Goal: Task Accomplishment & Management: Manage account settings

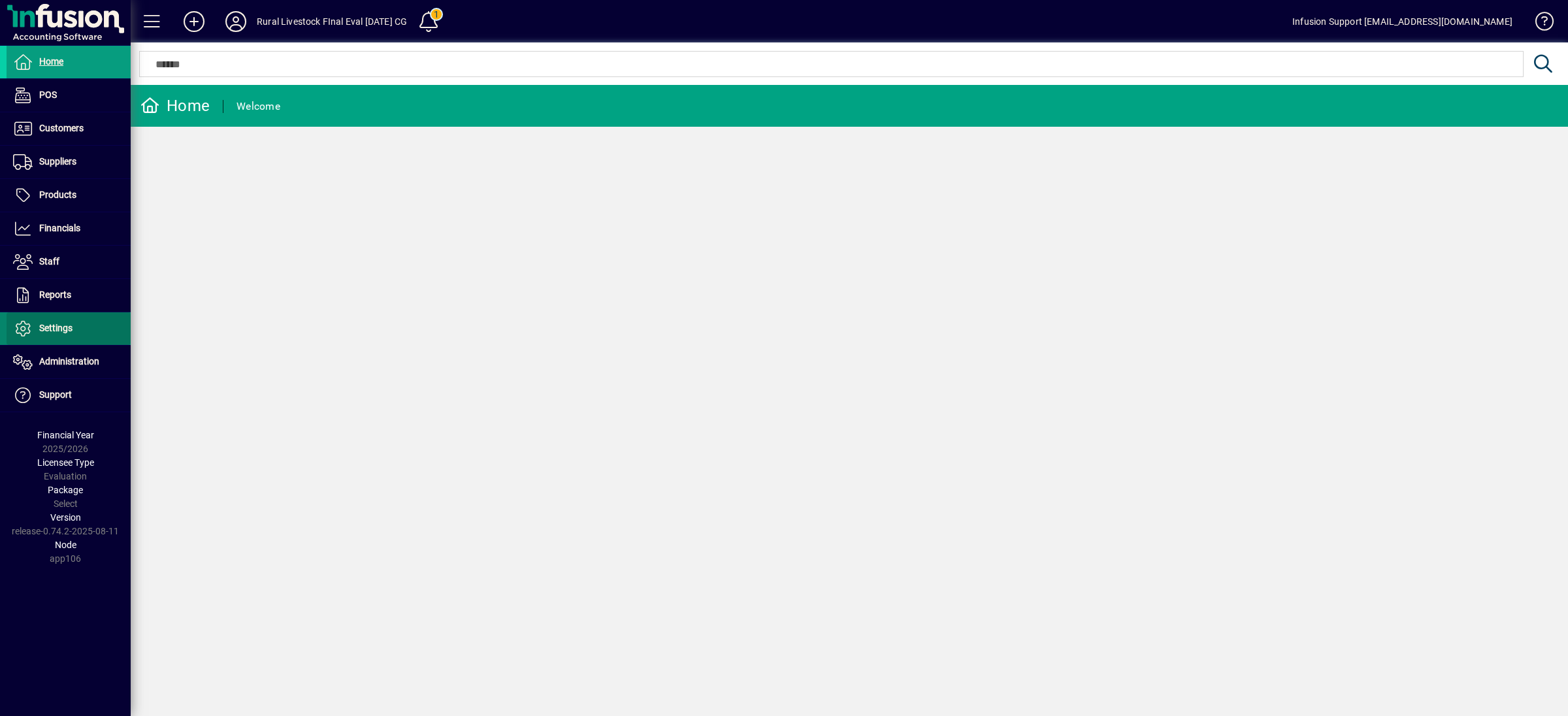
click at [55, 336] on span "Settings" at bounding box center [40, 328] width 66 height 15
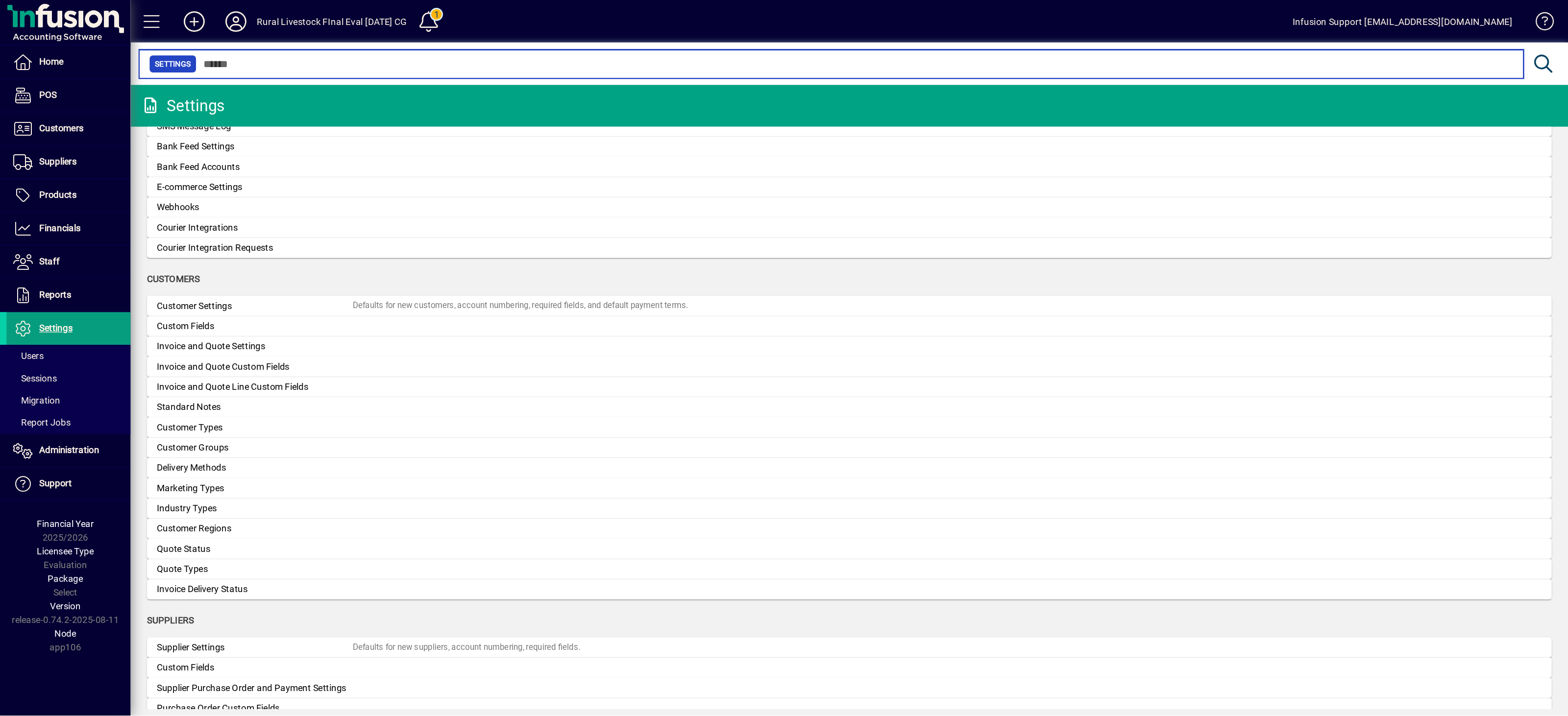
scroll to position [462, 0]
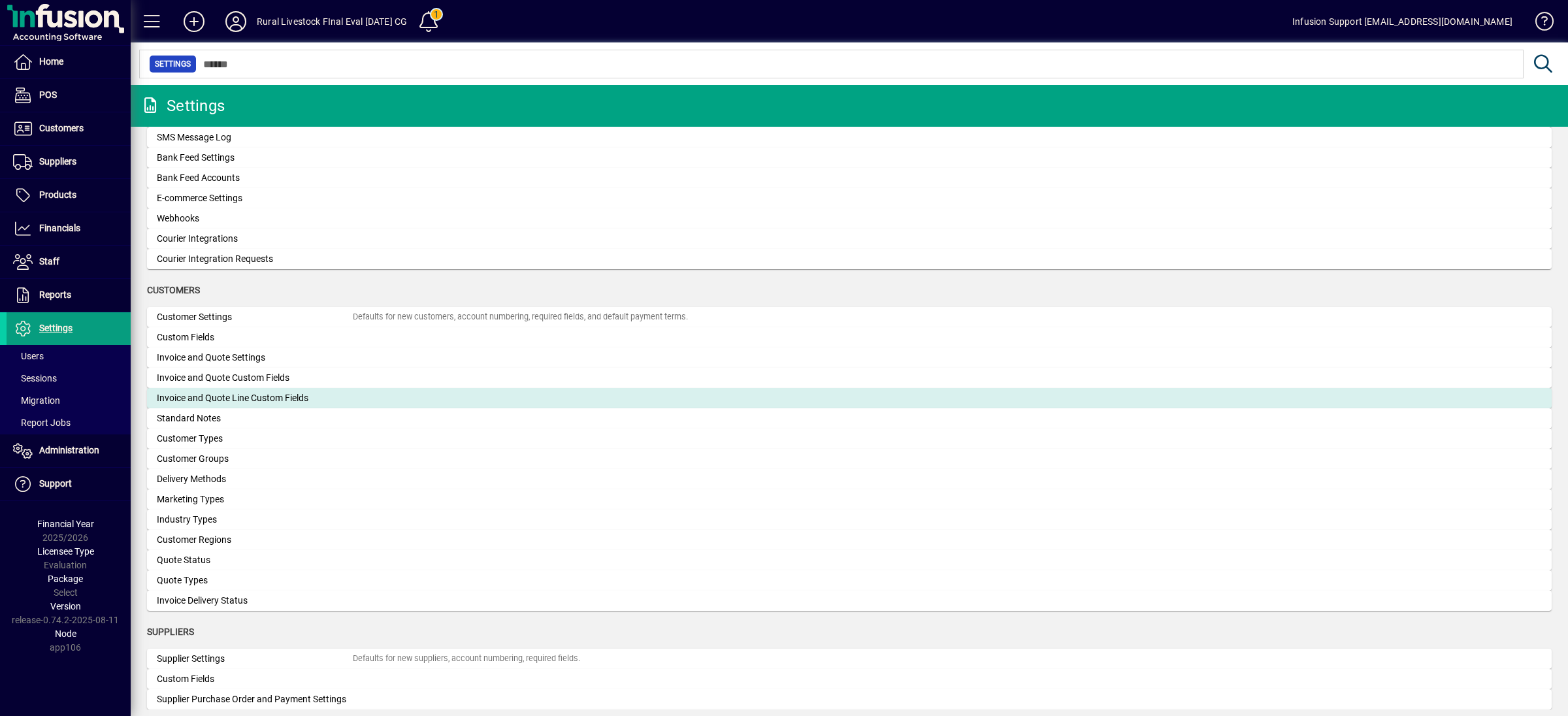
click at [264, 391] on div "Invoice and Quote Line Custom Fields" at bounding box center [255, 397] width 196 height 14
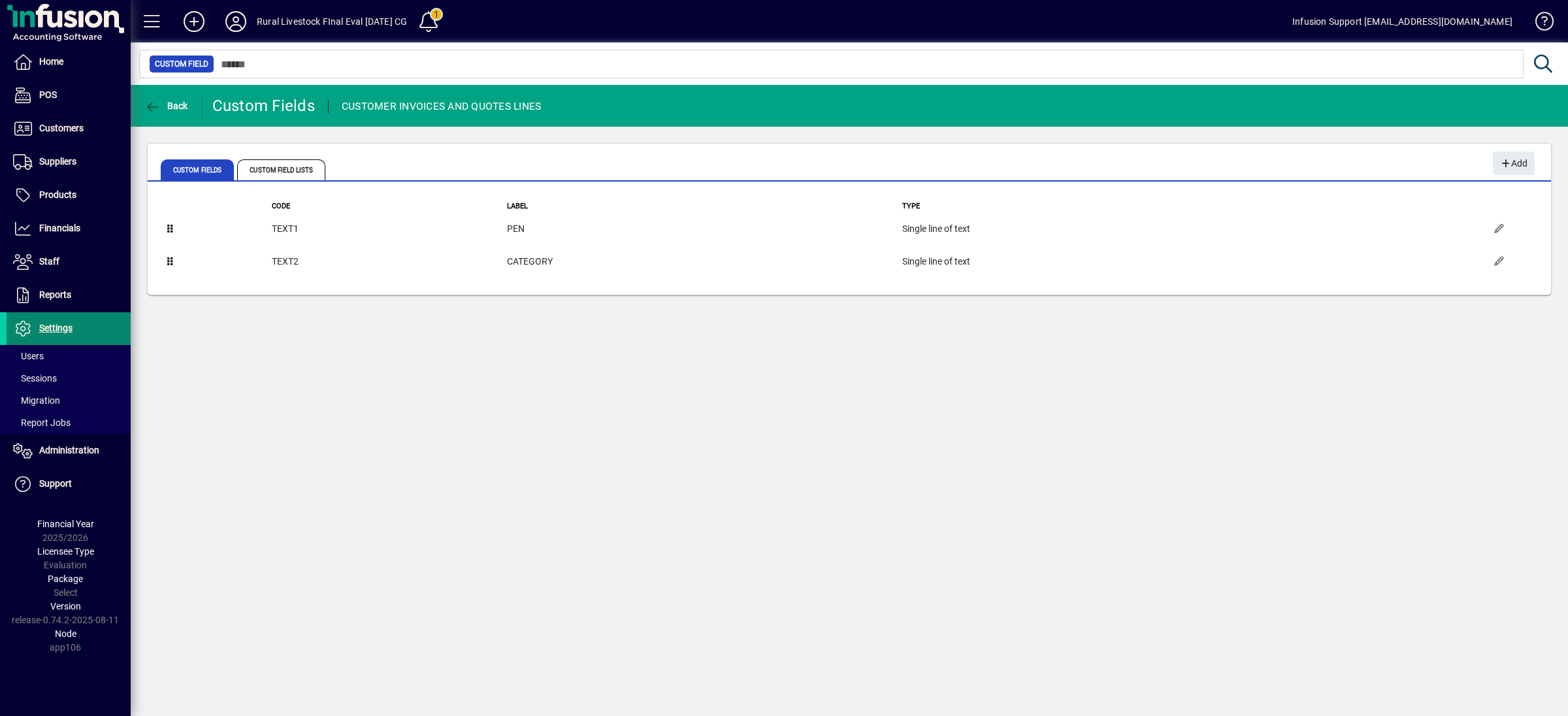
click at [69, 319] on span at bounding box center [69, 328] width 124 height 31
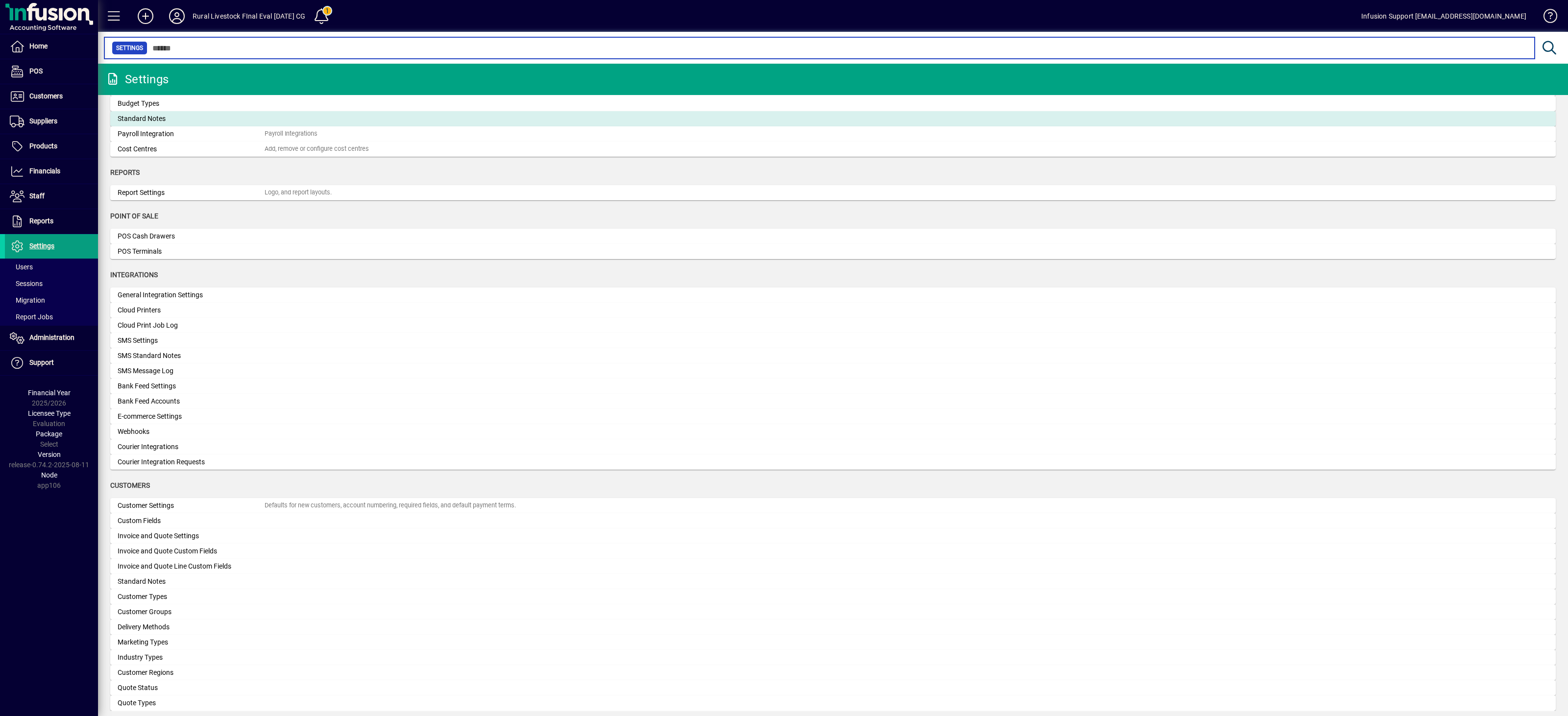
scroll to position [201, 0]
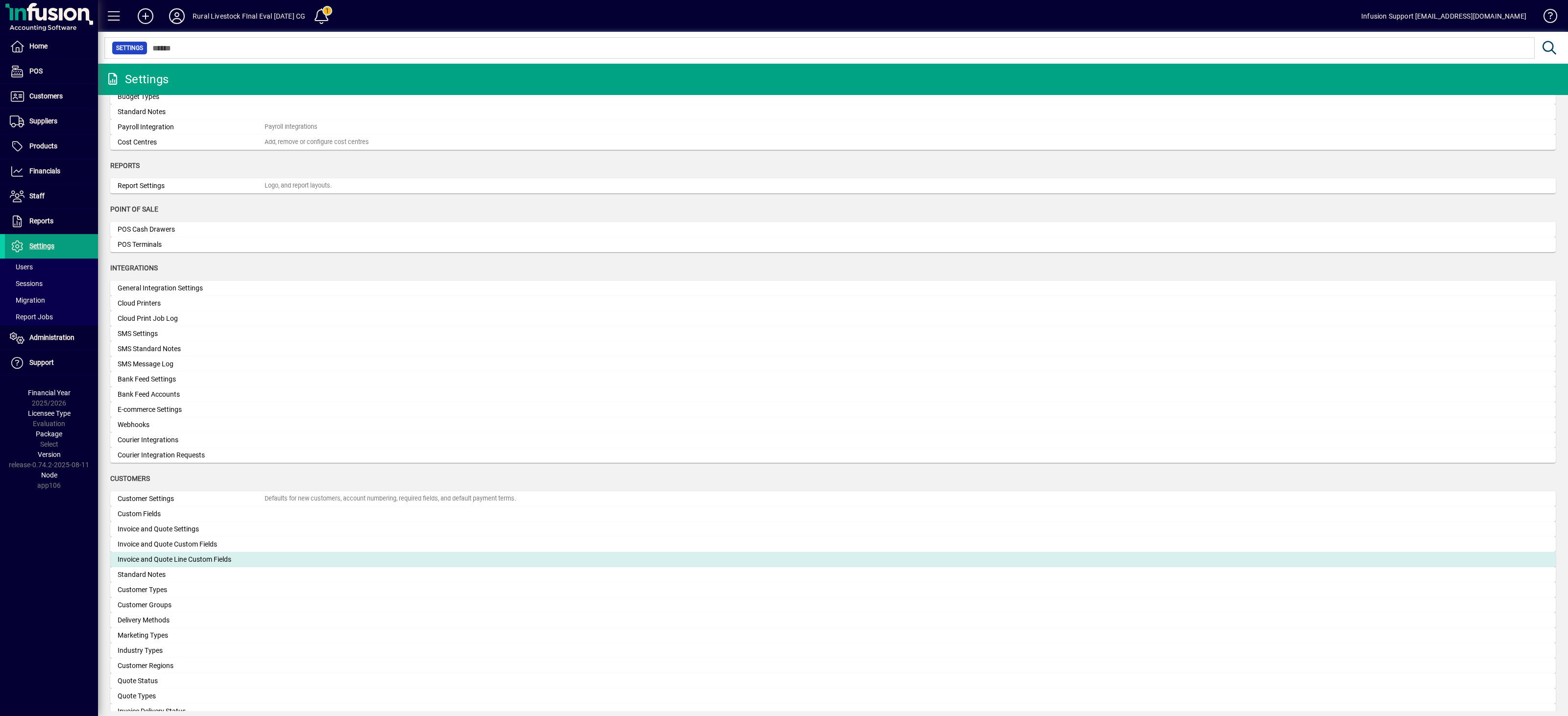
click at [208, 536] on div "Invoice and Quote Line Custom Fields" at bounding box center [191, 559] width 147 height 10
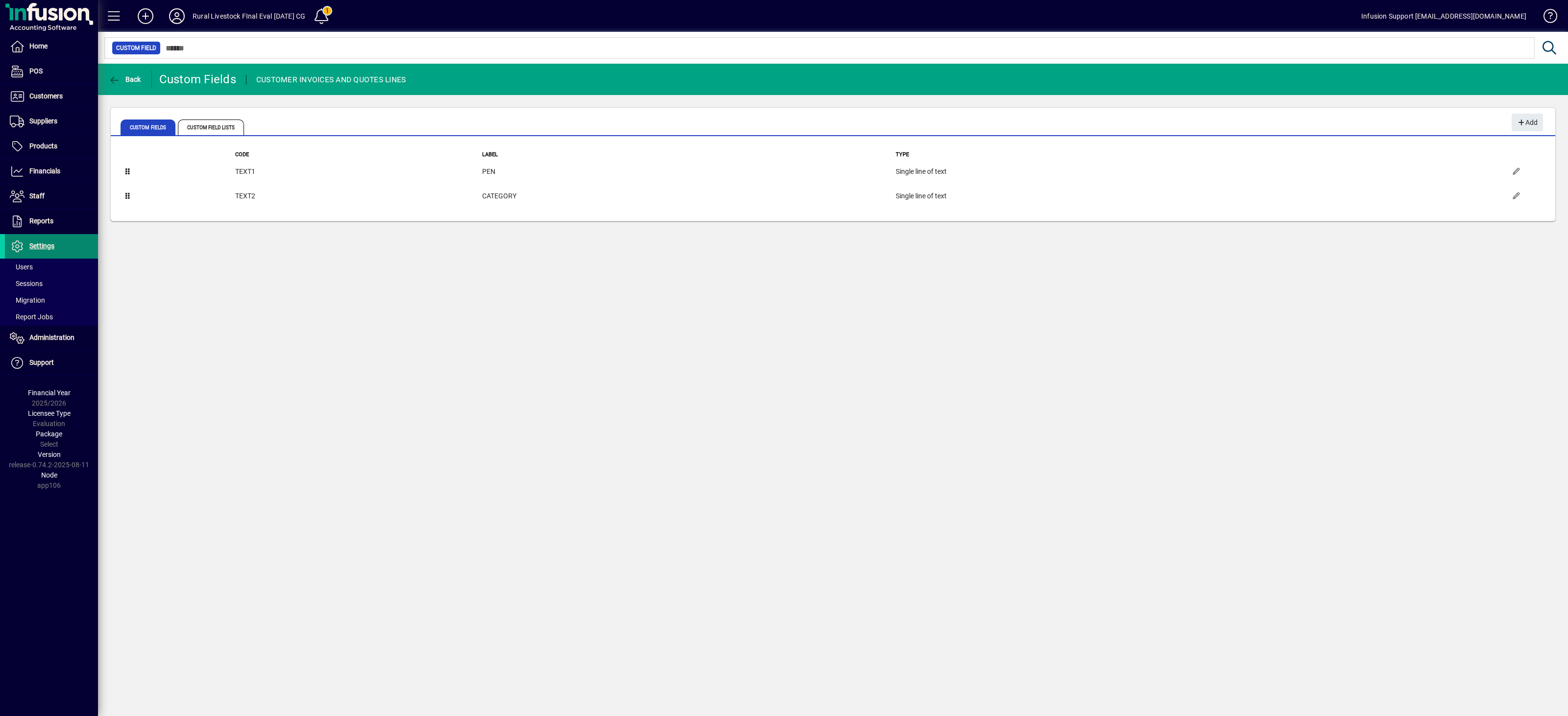
click at [48, 250] on span "Settings" at bounding box center [41, 246] width 25 height 8
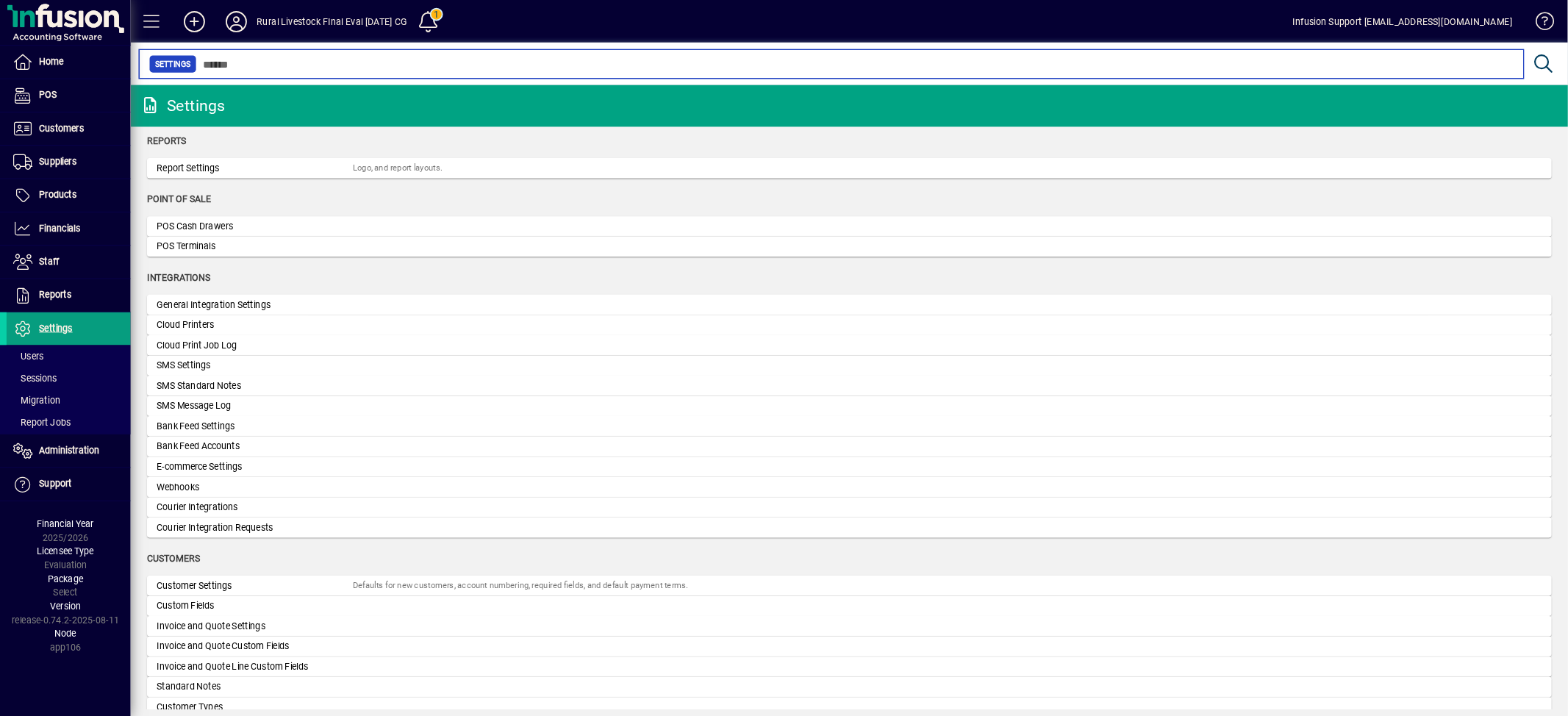
scroll to position [391, 0]
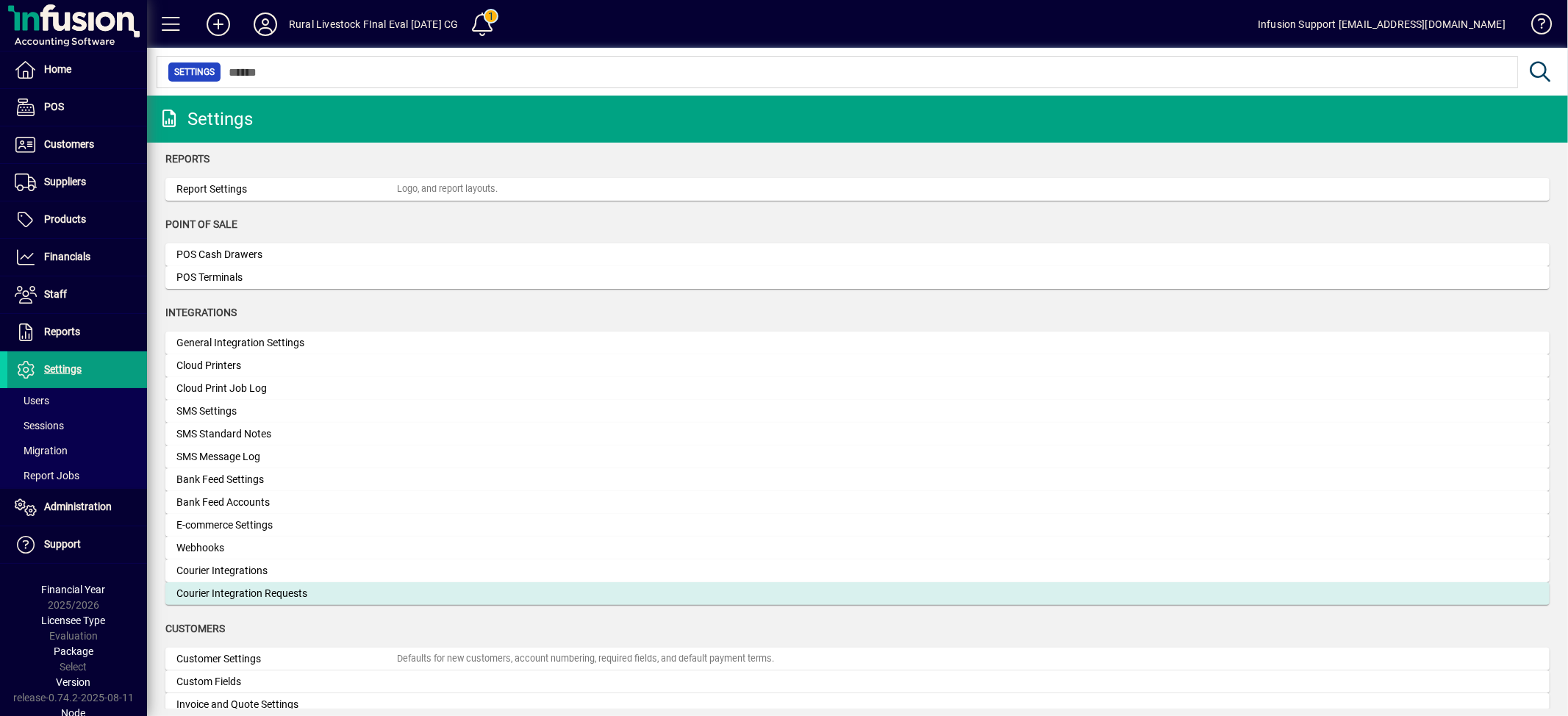
click at [341, 586] on div "Courier Integration Requests" at bounding box center [287, 594] width 221 height 15
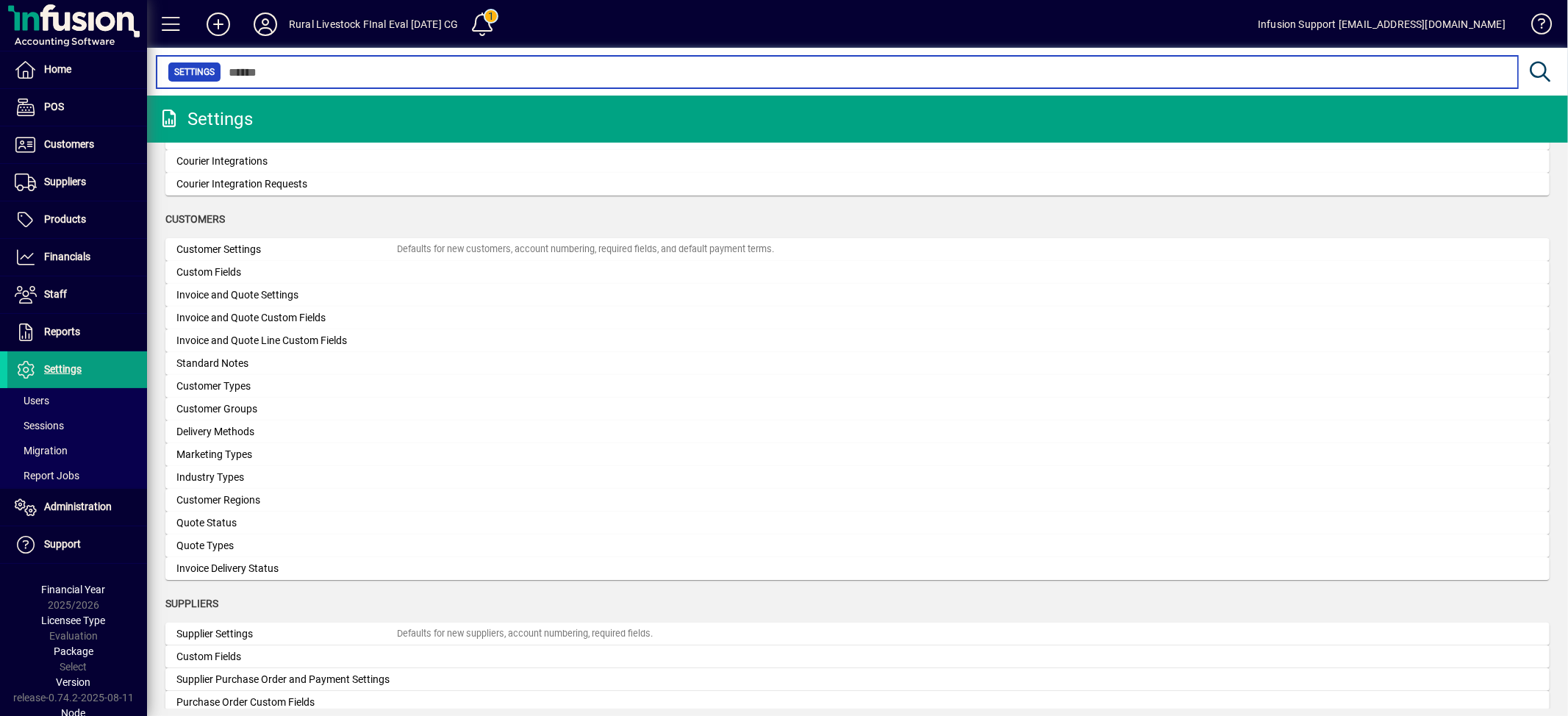
scroll to position [801, 0]
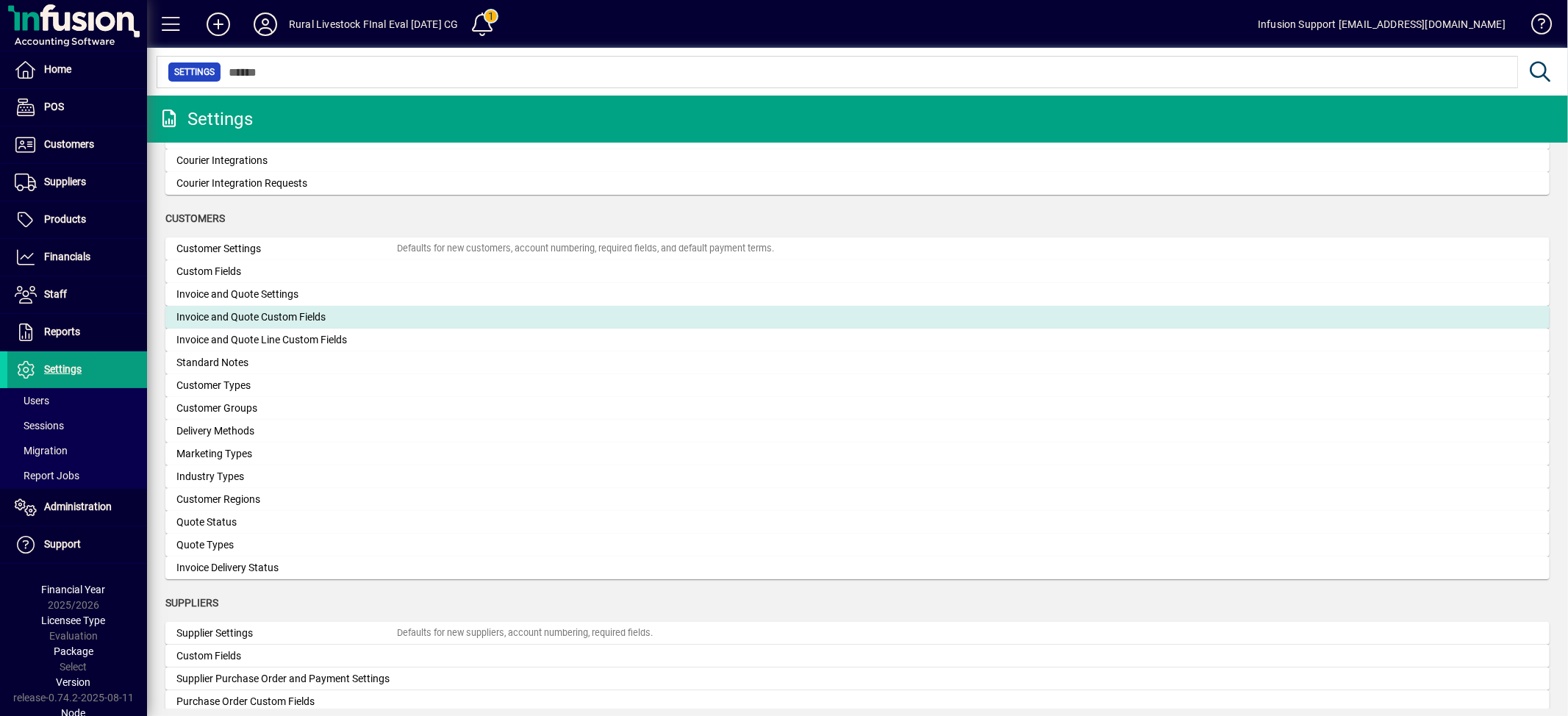
click at [289, 313] on div "Invoice and Quote Custom Fields" at bounding box center [287, 317] width 221 height 15
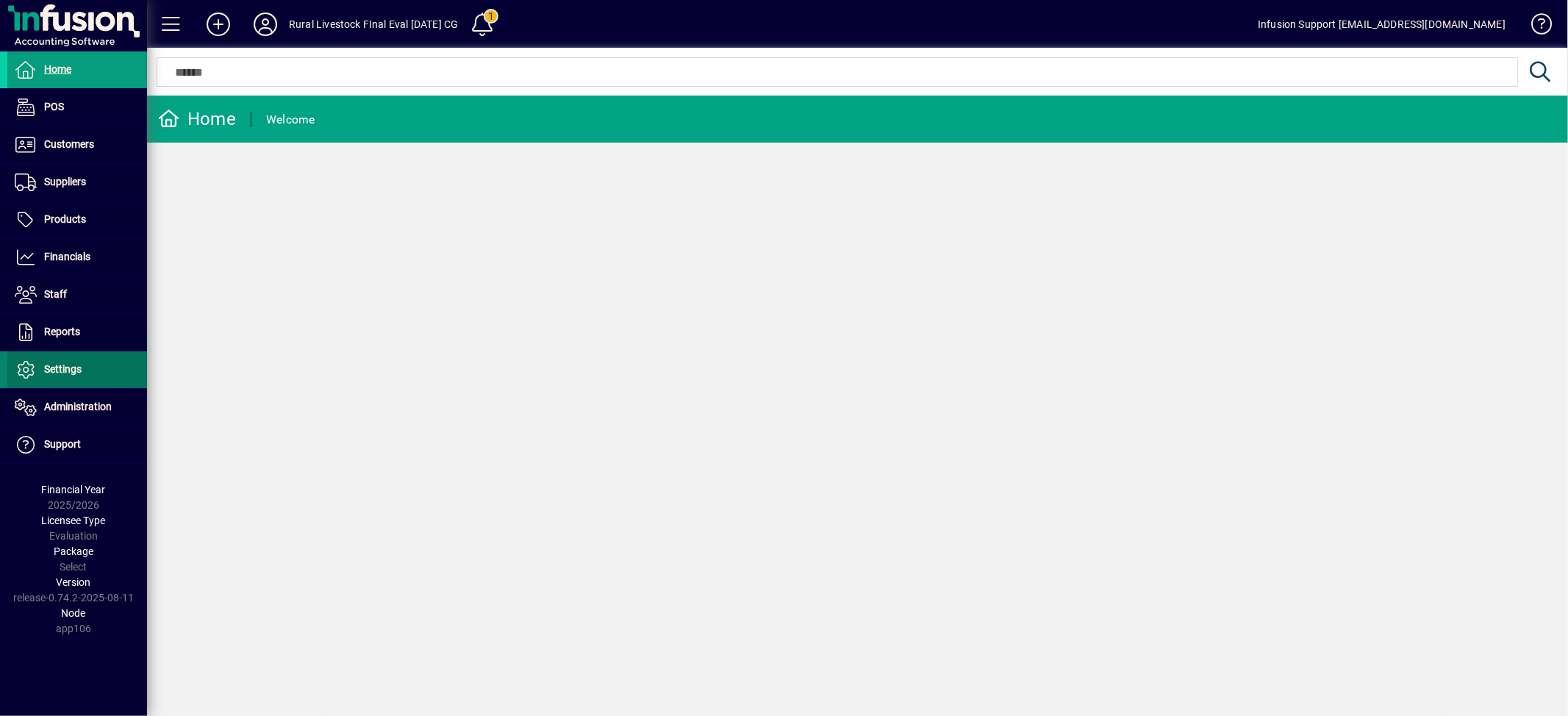
click at [75, 358] on span at bounding box center [77, 369] width 140 height 35
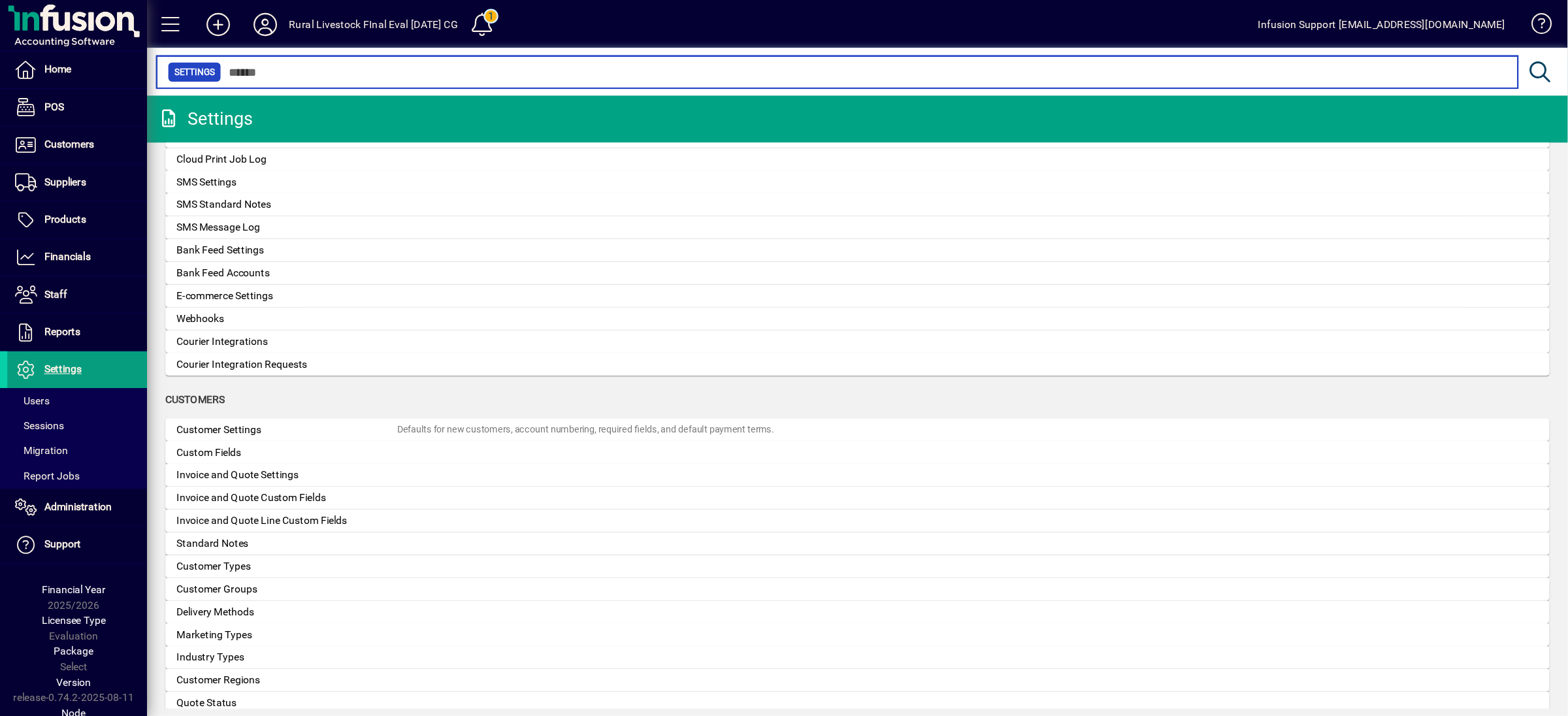
scroll to position [571, 0]
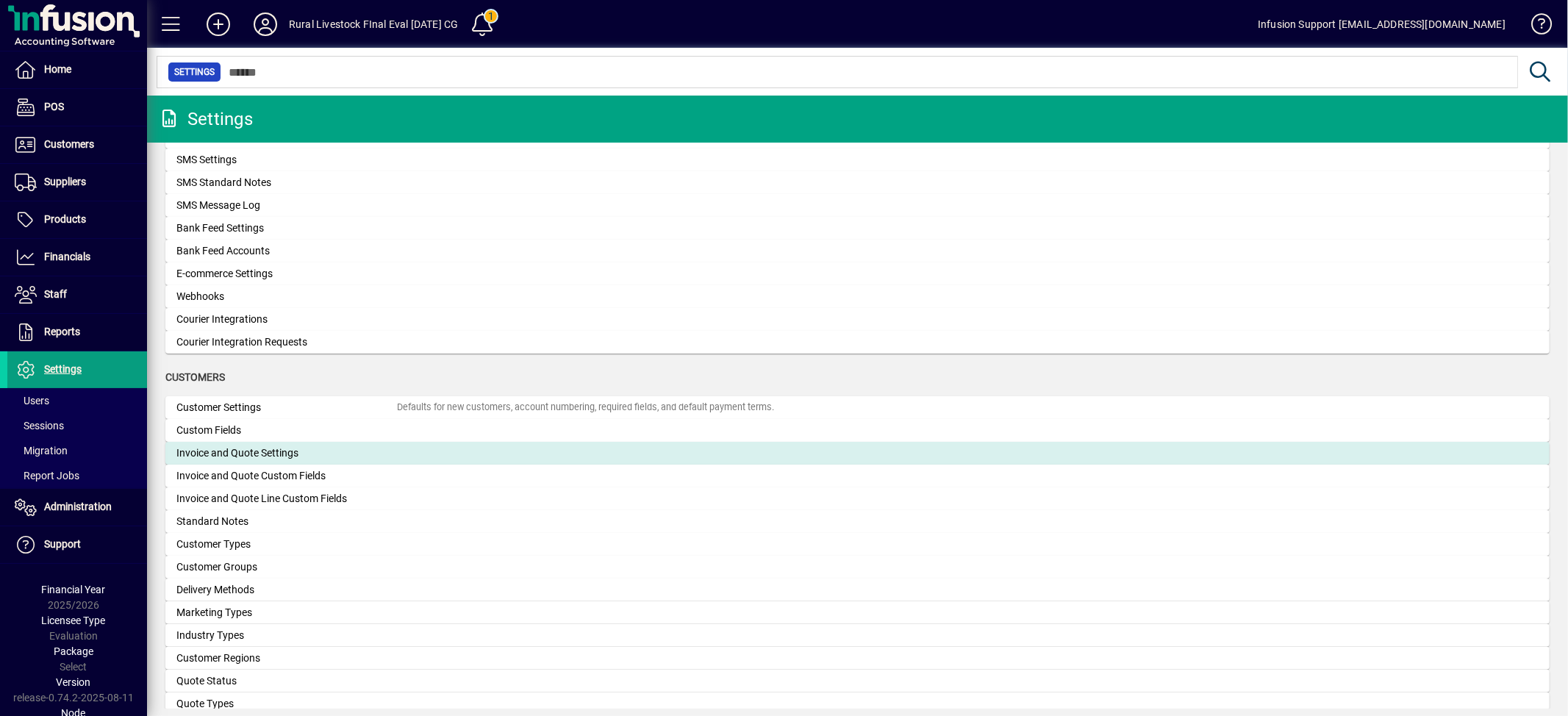
click at [279, 445] on div "Invoice and Quote Settings" at bounding box center [287, 453] width 221 height 15
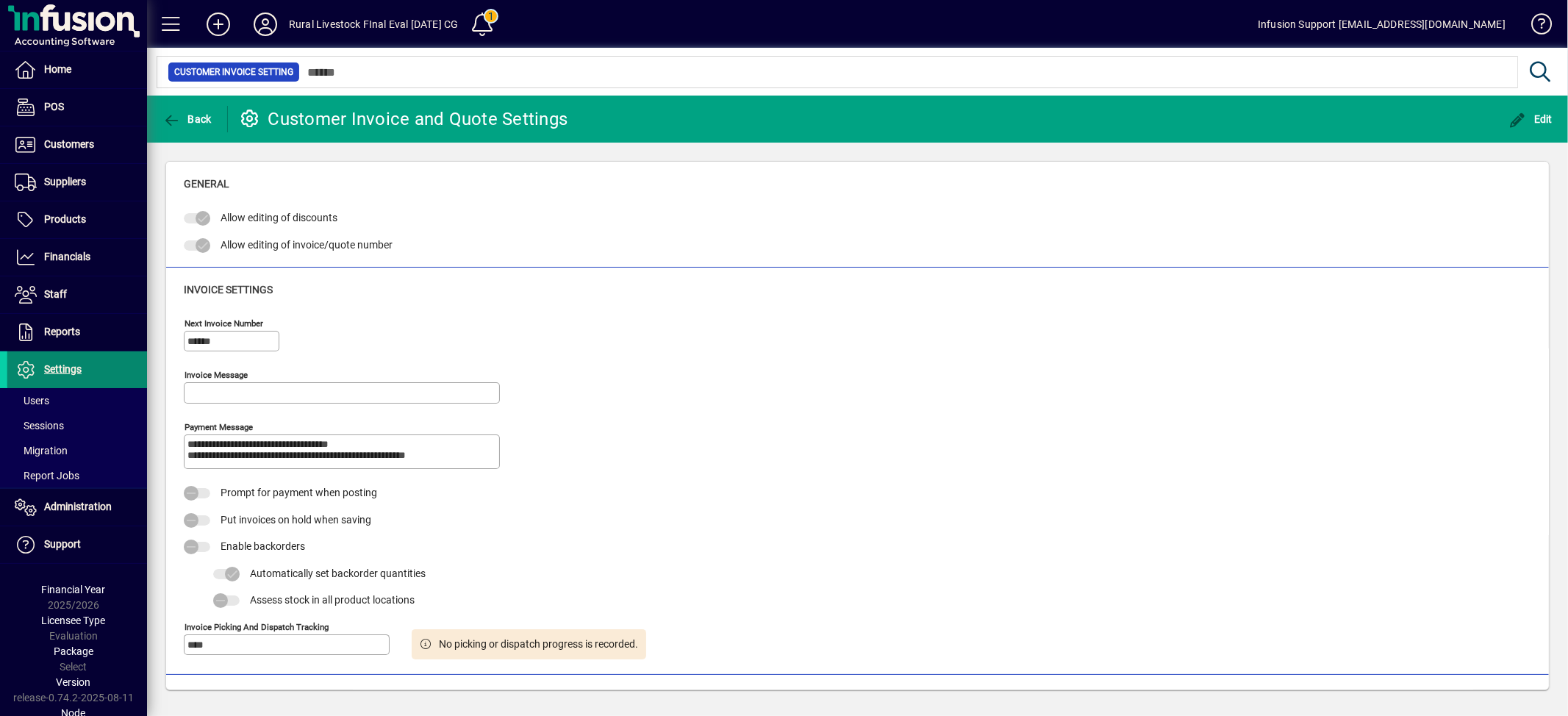
click at [83, 359] on span at bounding box center [77, 369] width 140 height 35
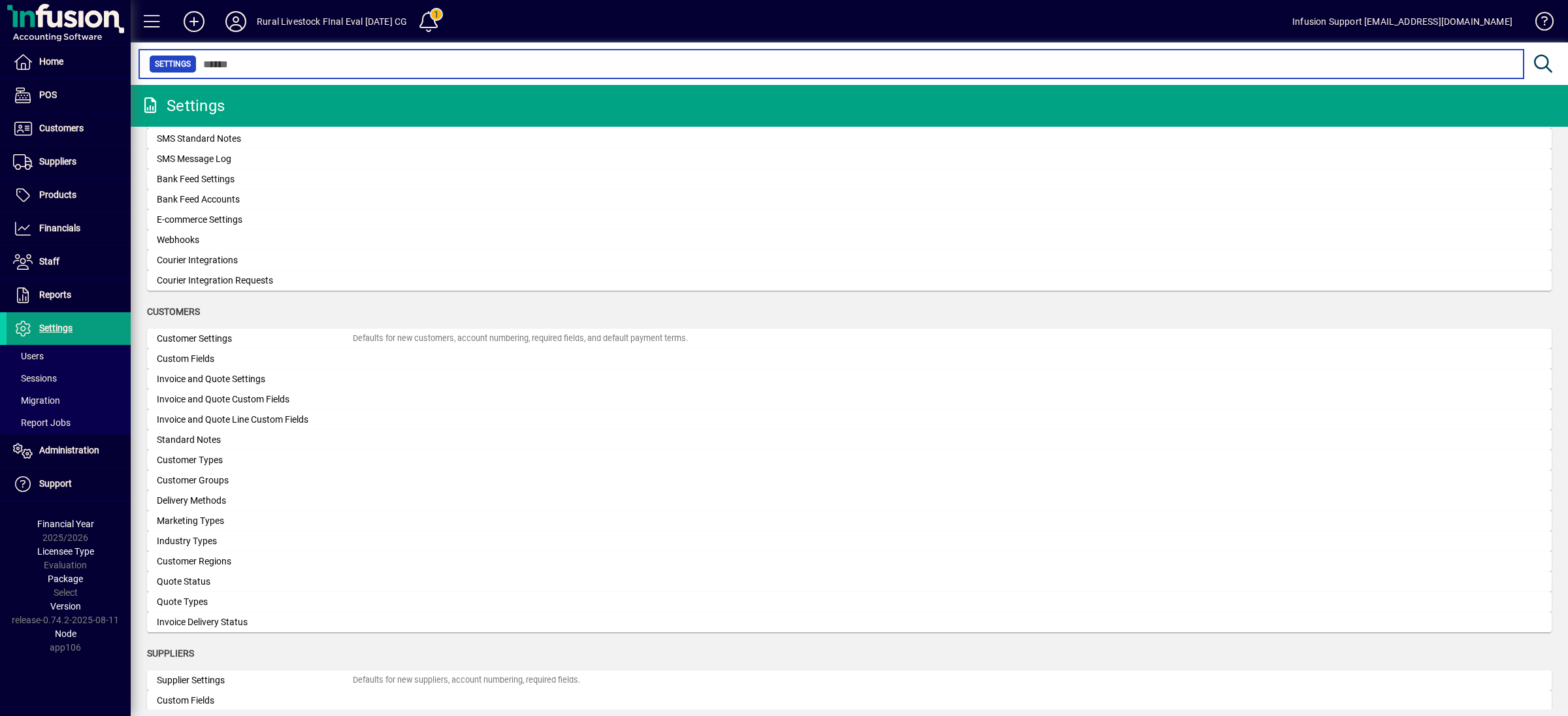
scroll to position [597, 0]
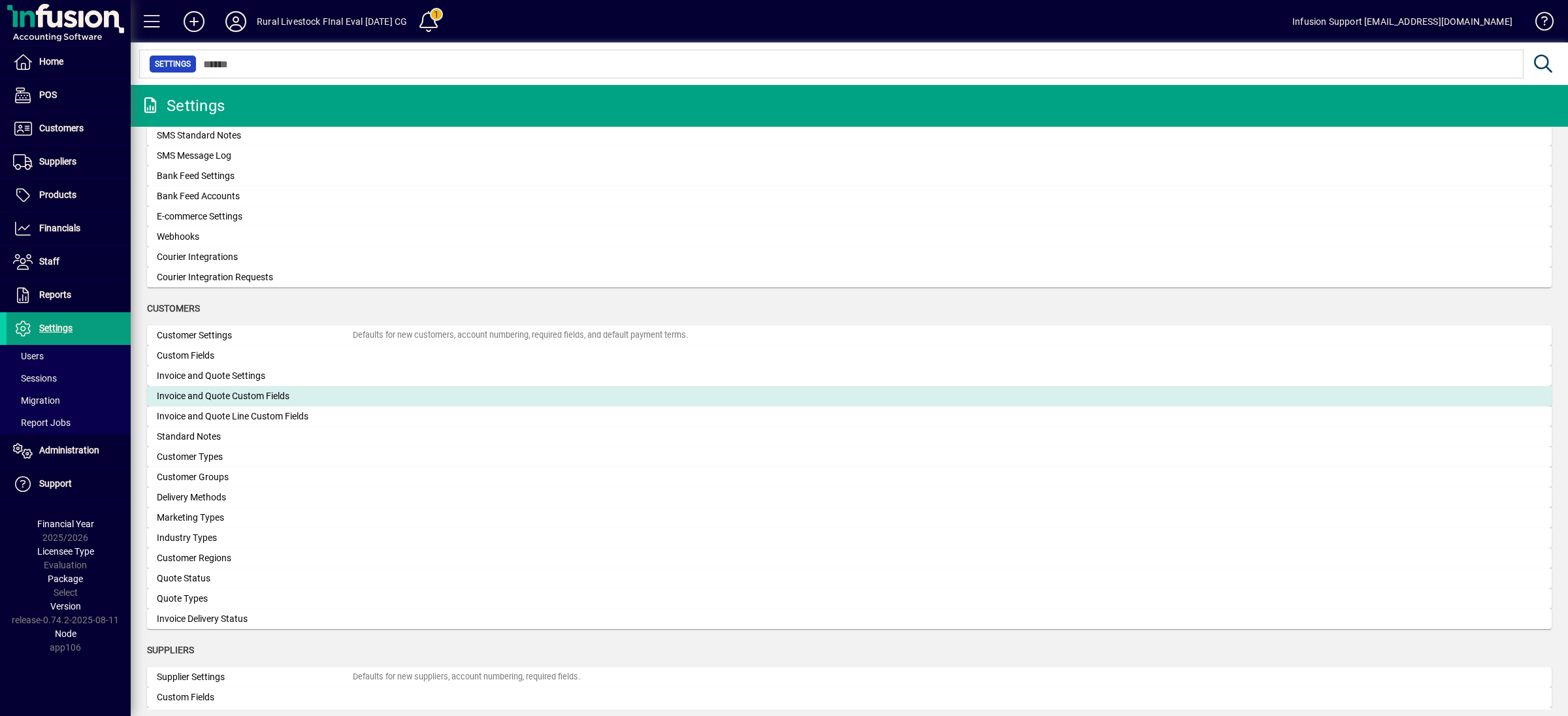
click at [283, 392] on div "Invoice and Quote Custom Fields" at bounding box center [255, 396] width 196 height 14
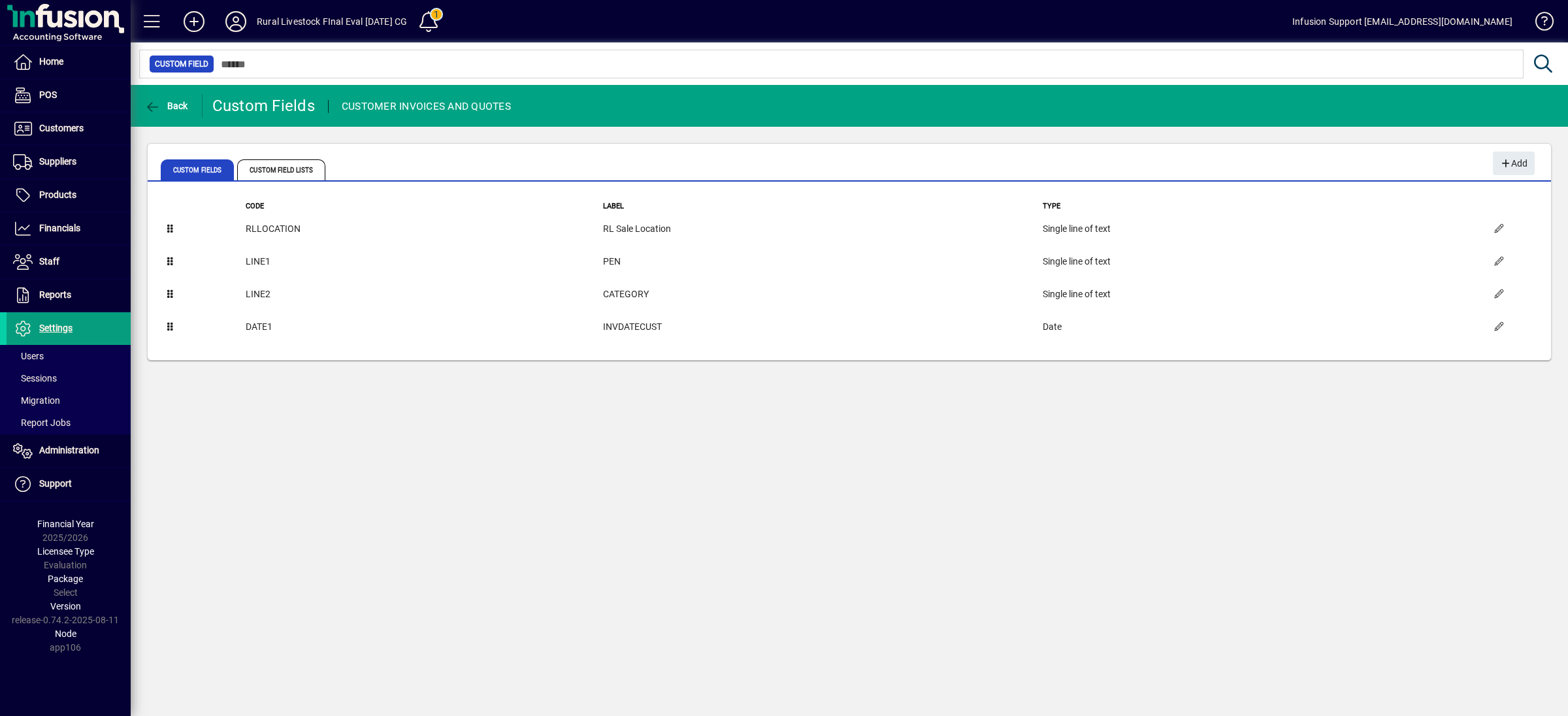
click at [283, 392] on div "Back Custom Fields CUSTOMER INVOICES AND QUOTES Custom Fields Custom Field List…" at bounding box center [849, 400] width 1437 height 631
click at [108, 301] on span at bounding box center [69, 295] width 124 height 31
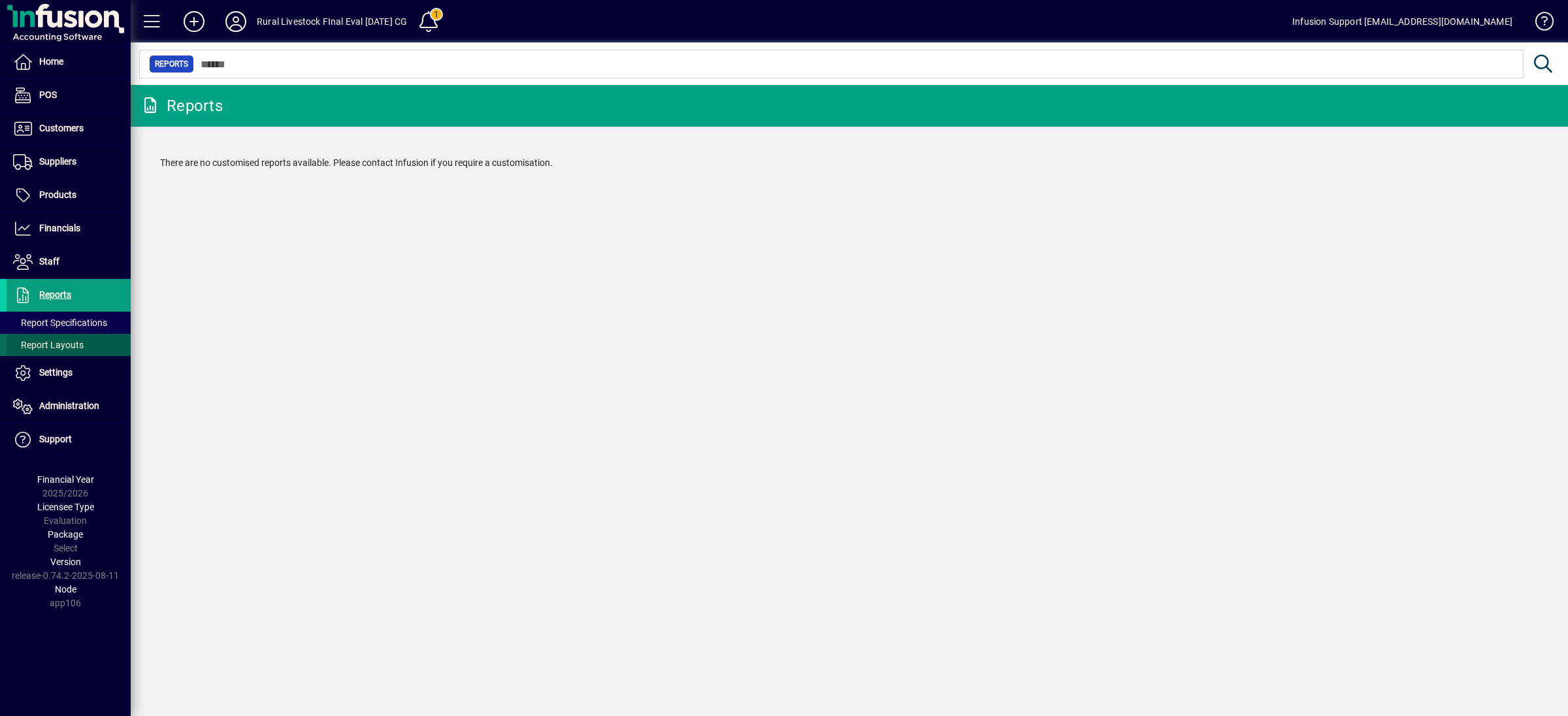
click at [103, 335] on span at bounding box center [69, 344] width 124 height 31
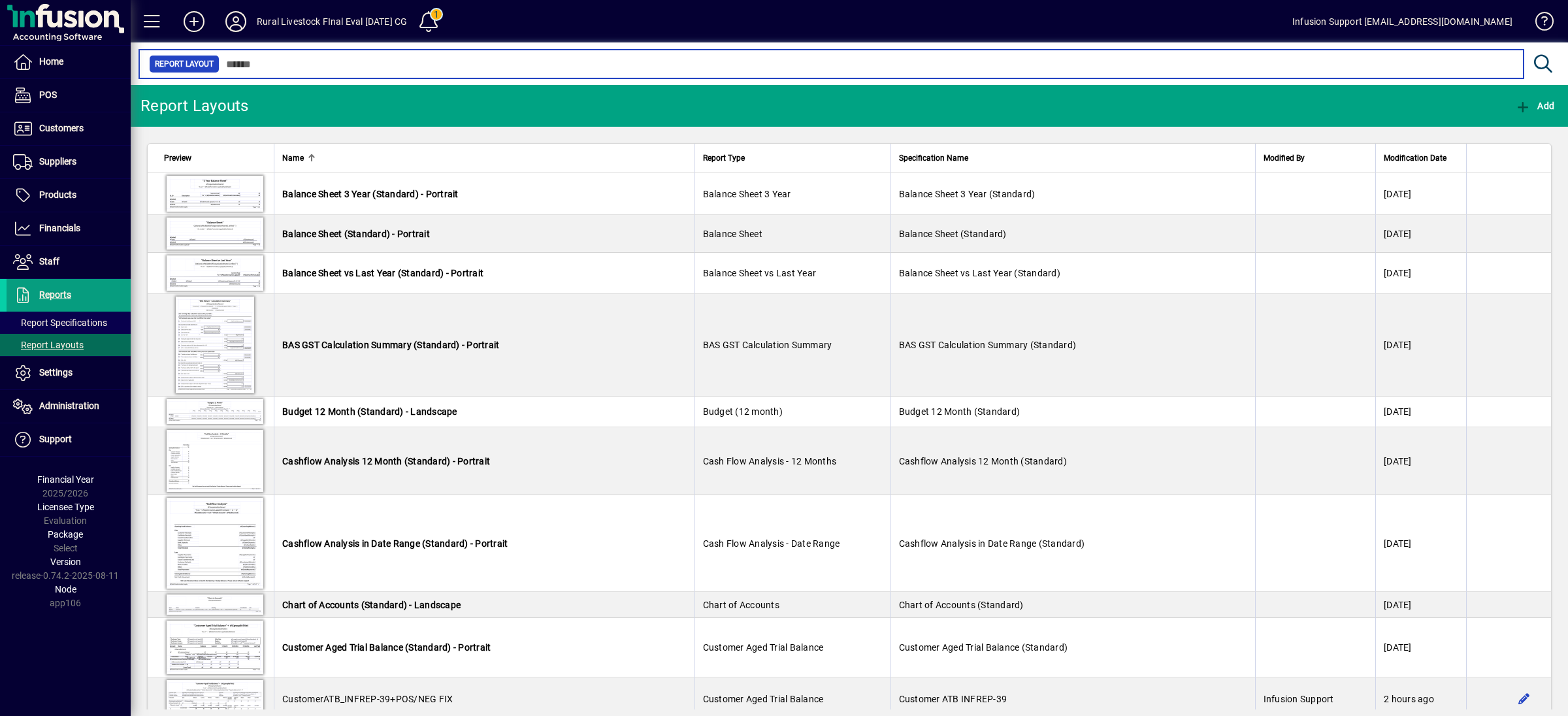
click at [257, 66] on input "text" at bounding box center [866, 65] width 1293 height 19
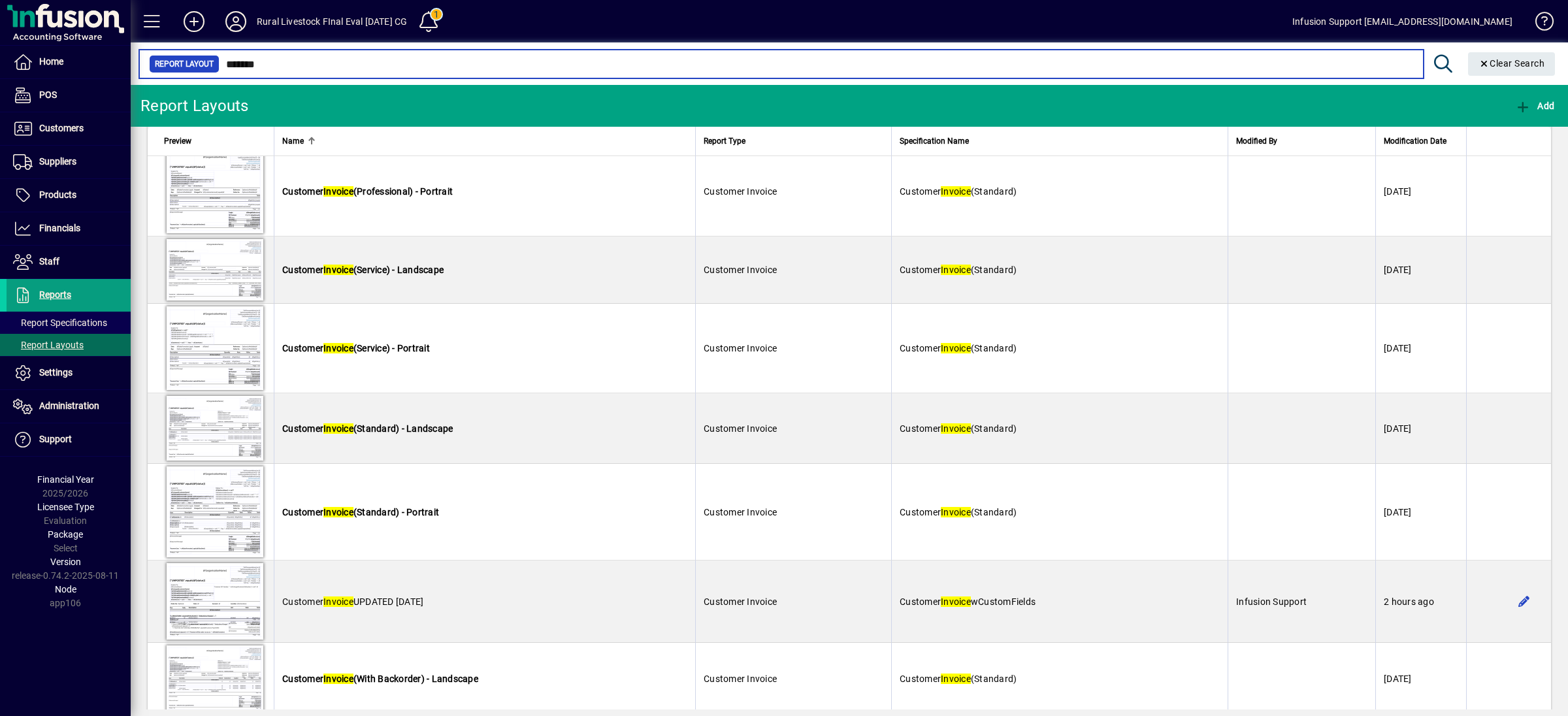
scroll to position [724, 0]
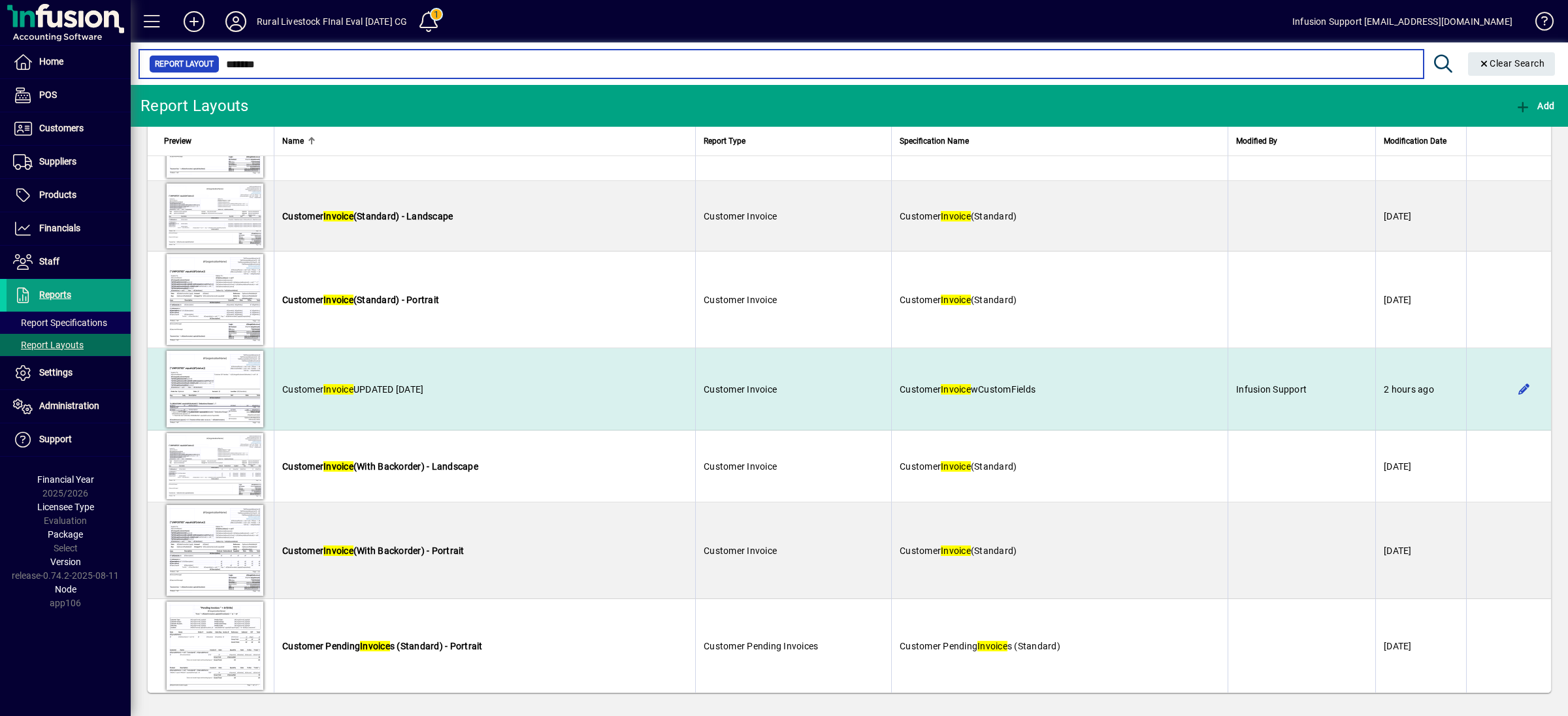
type input "*******"
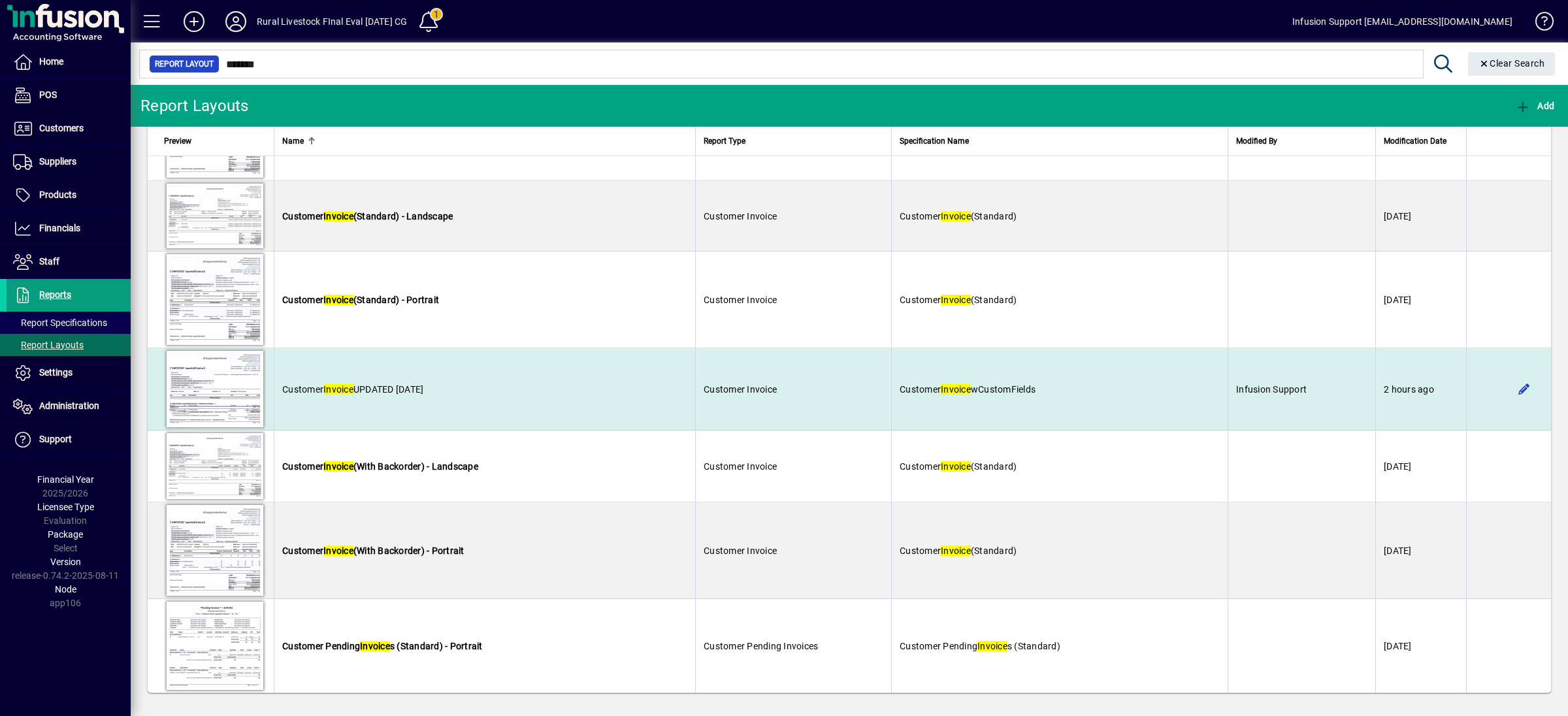
click at [382, 397] on td "Customer Invoice UPDATED 11AUG2025" at bounding box center [484, 389] width 422 height 82
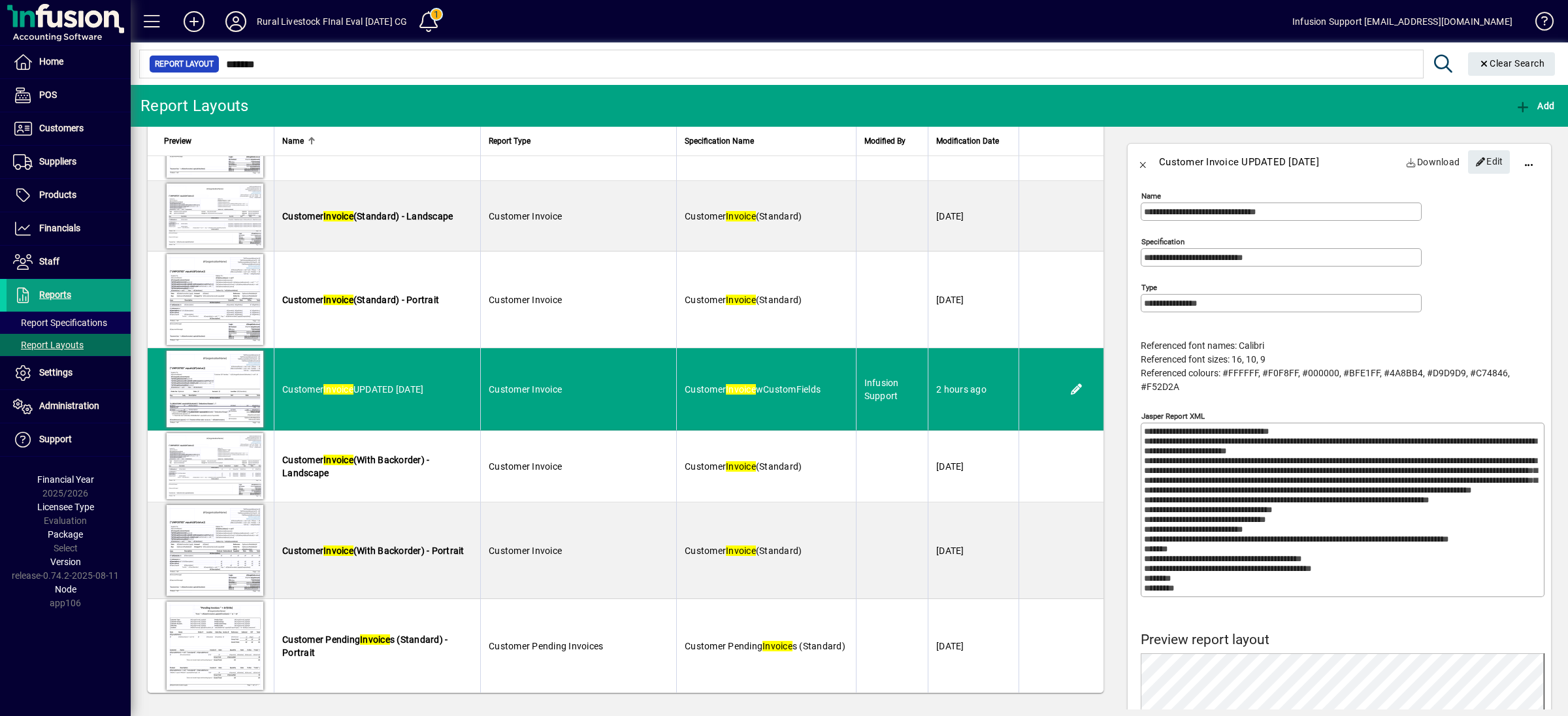
click at [1225, 541] on textarea "Jasper Report XML" at bounding box center [1344, 510] width 399 height 166
click at [1393, 157] on span "Edit" at bounding box center [1489, 161] width 28 height 21
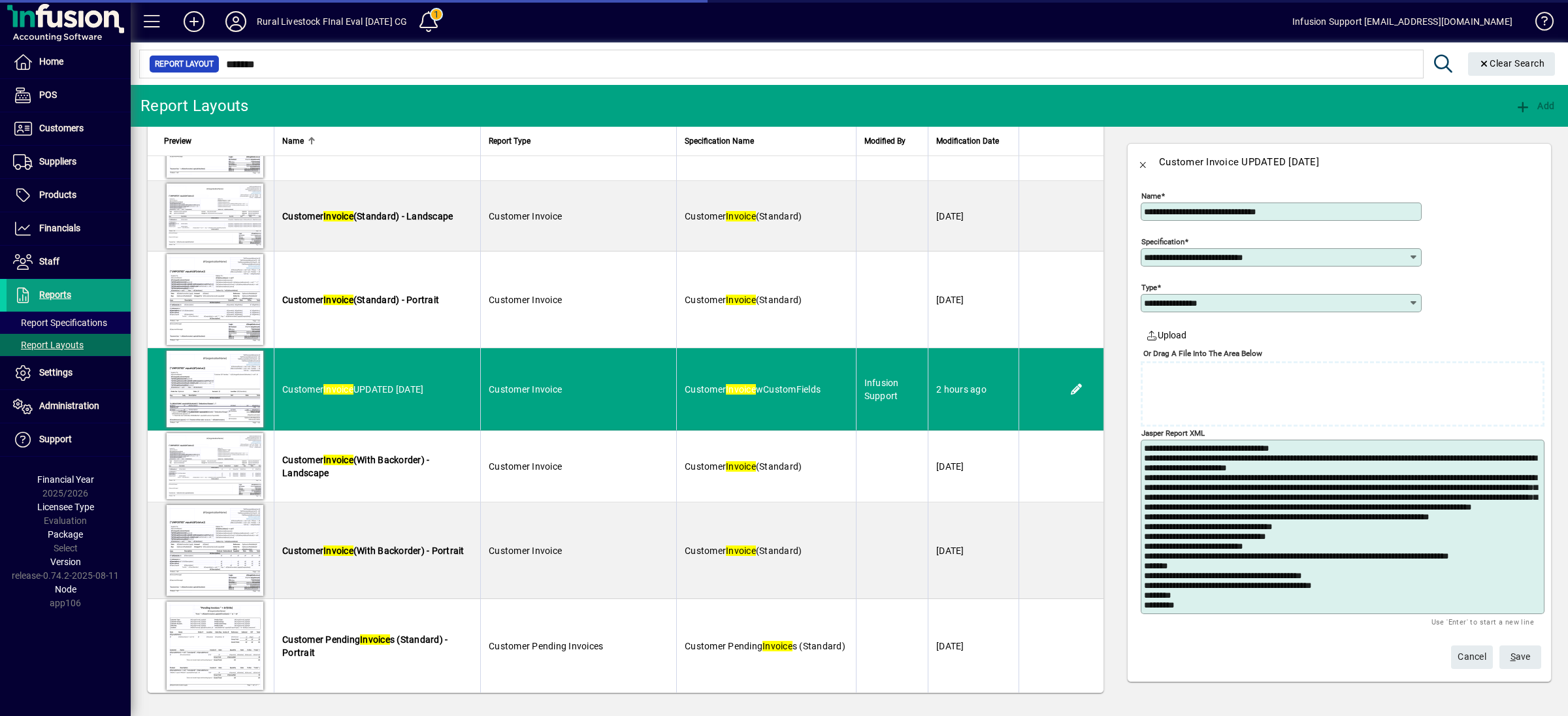
scroll to position [682, 0]
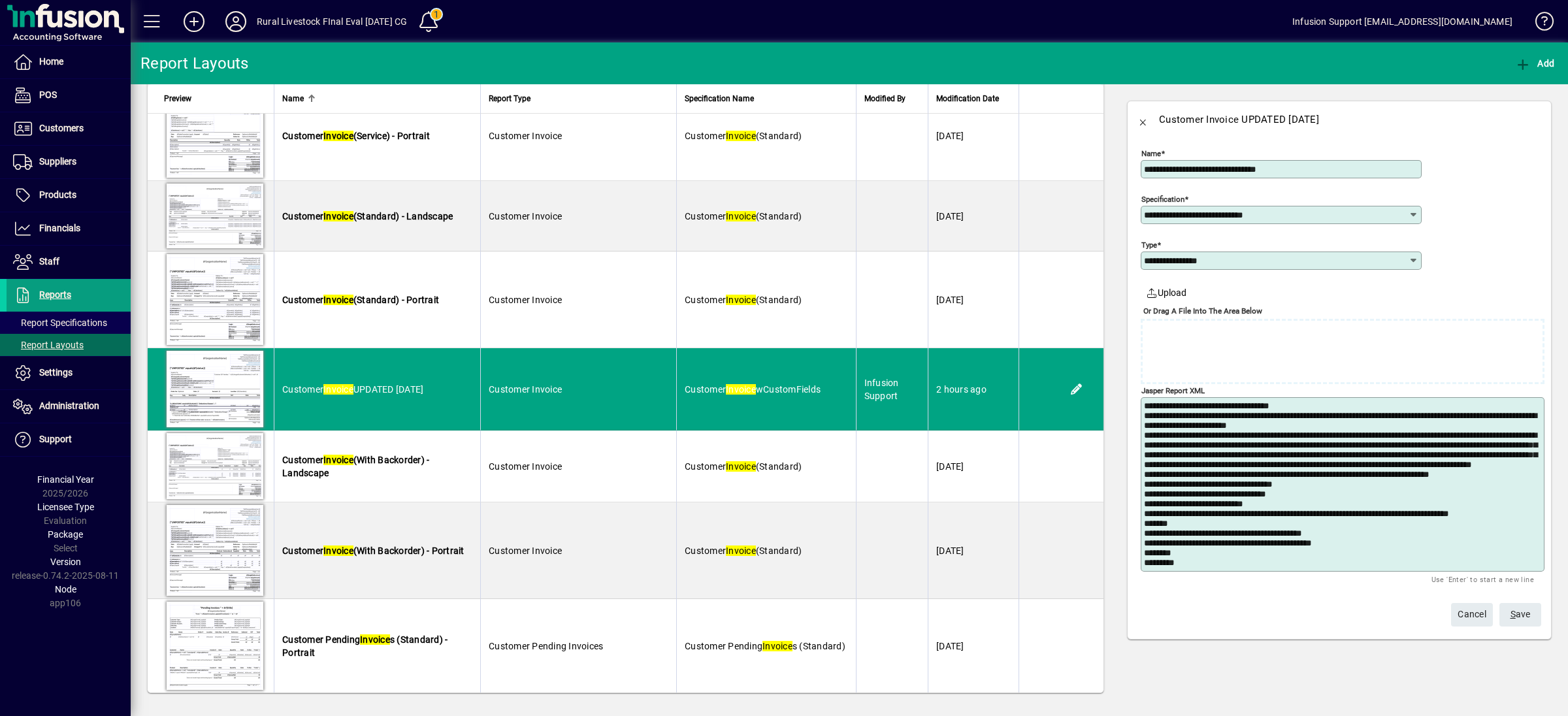
click at [1251, 516] on textarea "Jasper Report XML" at bounding box center [1344, 484] width 399 height 166
paste textarea "**********"
type textarea "**********"
click at [1393, 612] on span "S ave" at bounding box center [1520, 613] width 20 height 21
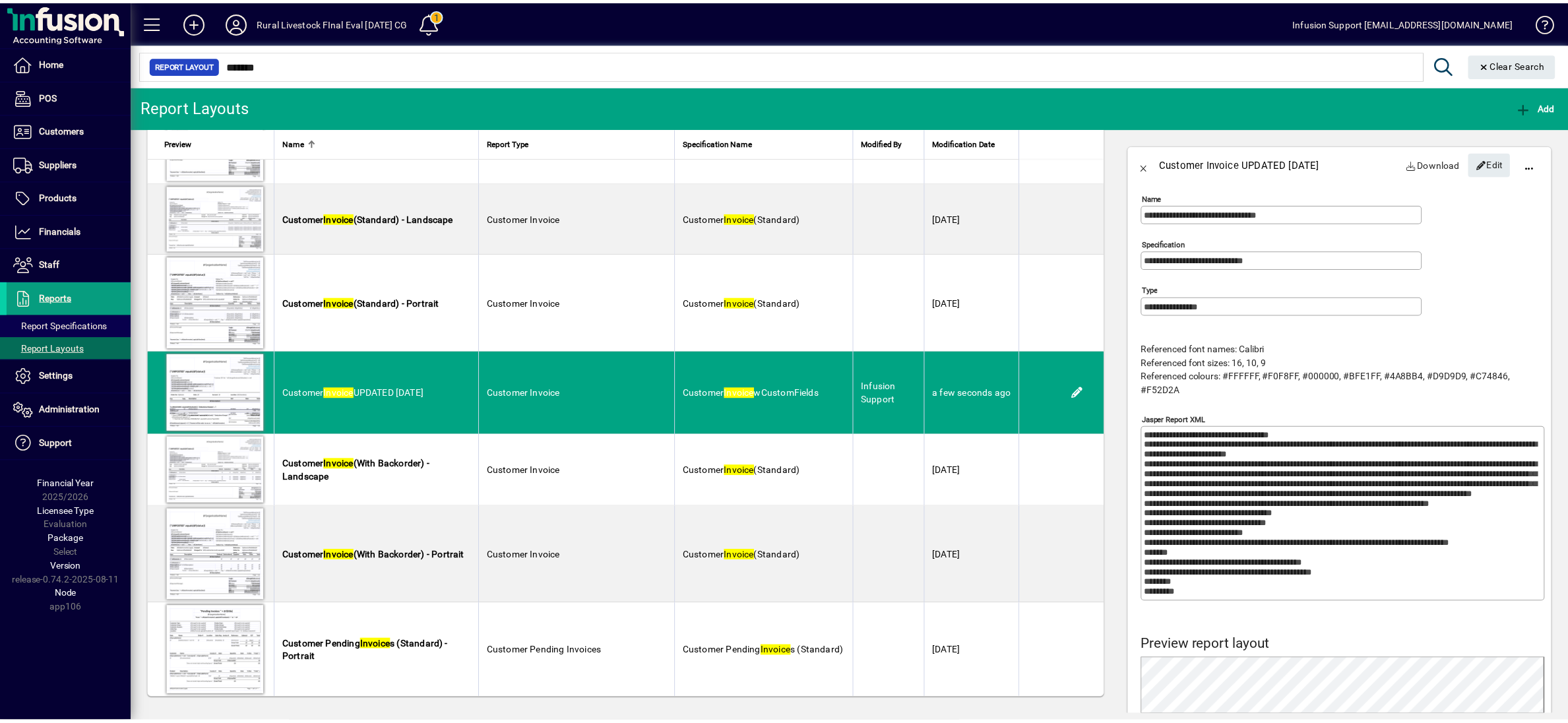
scroll to position [0, 0]
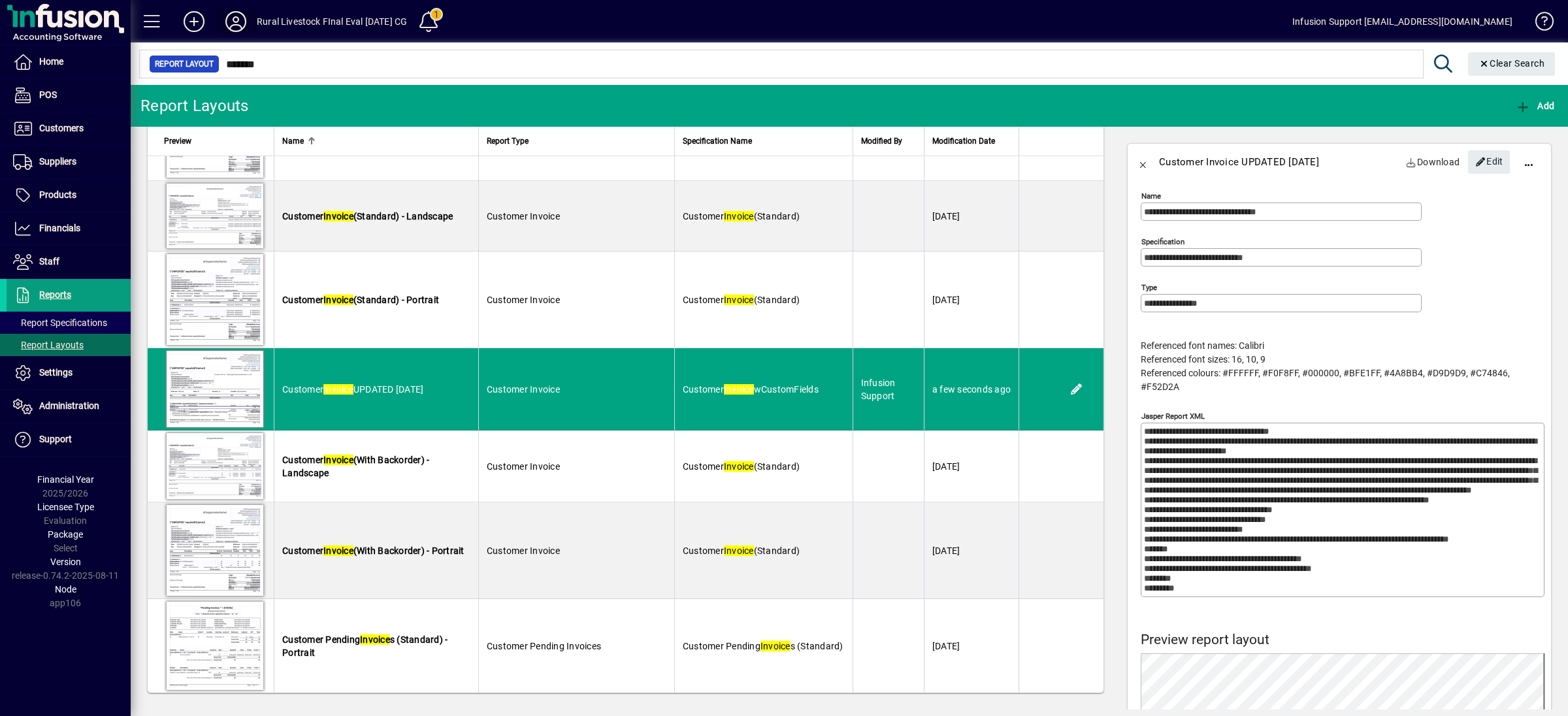
click at [247, 22] on icon at bounding box center [235, 21] width 26 height 21
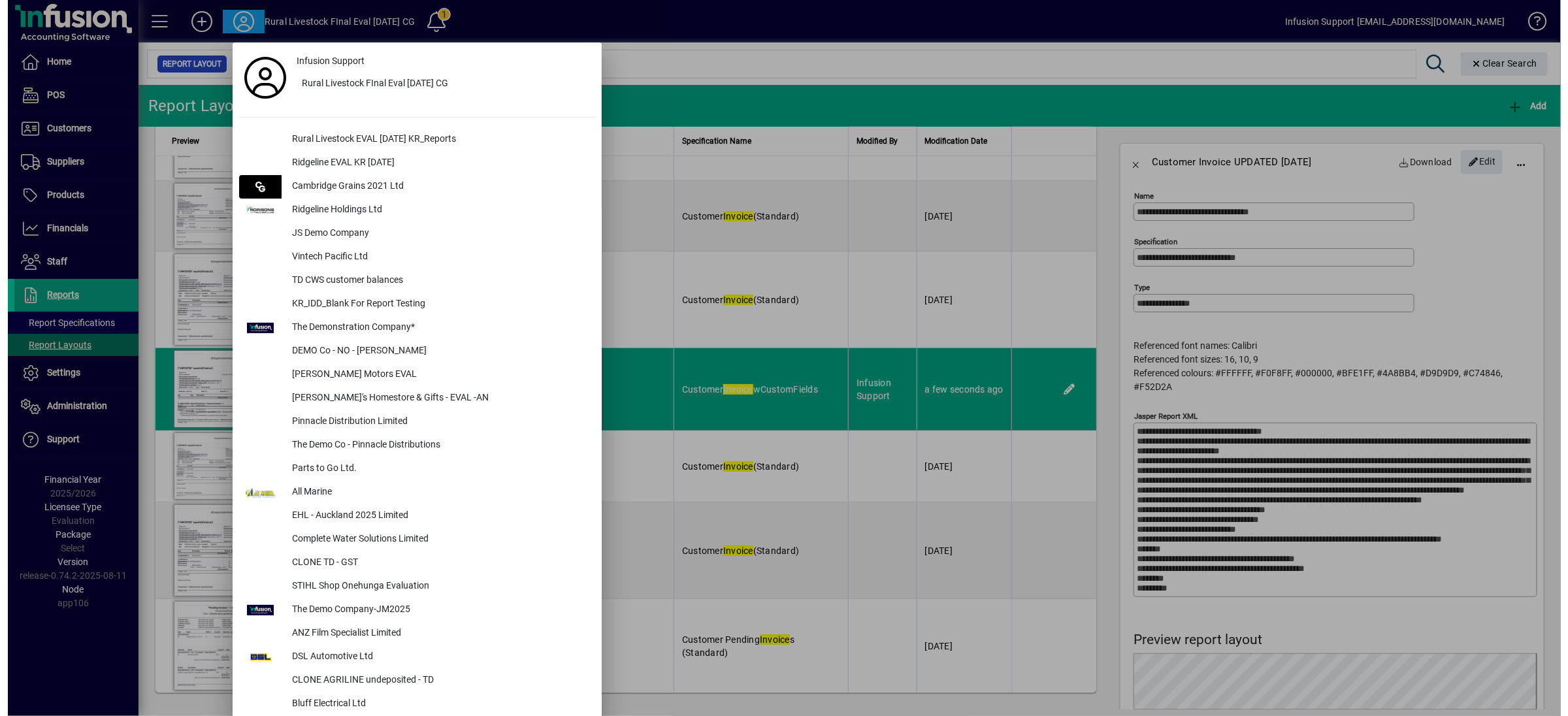
scroll to position [601, 0]
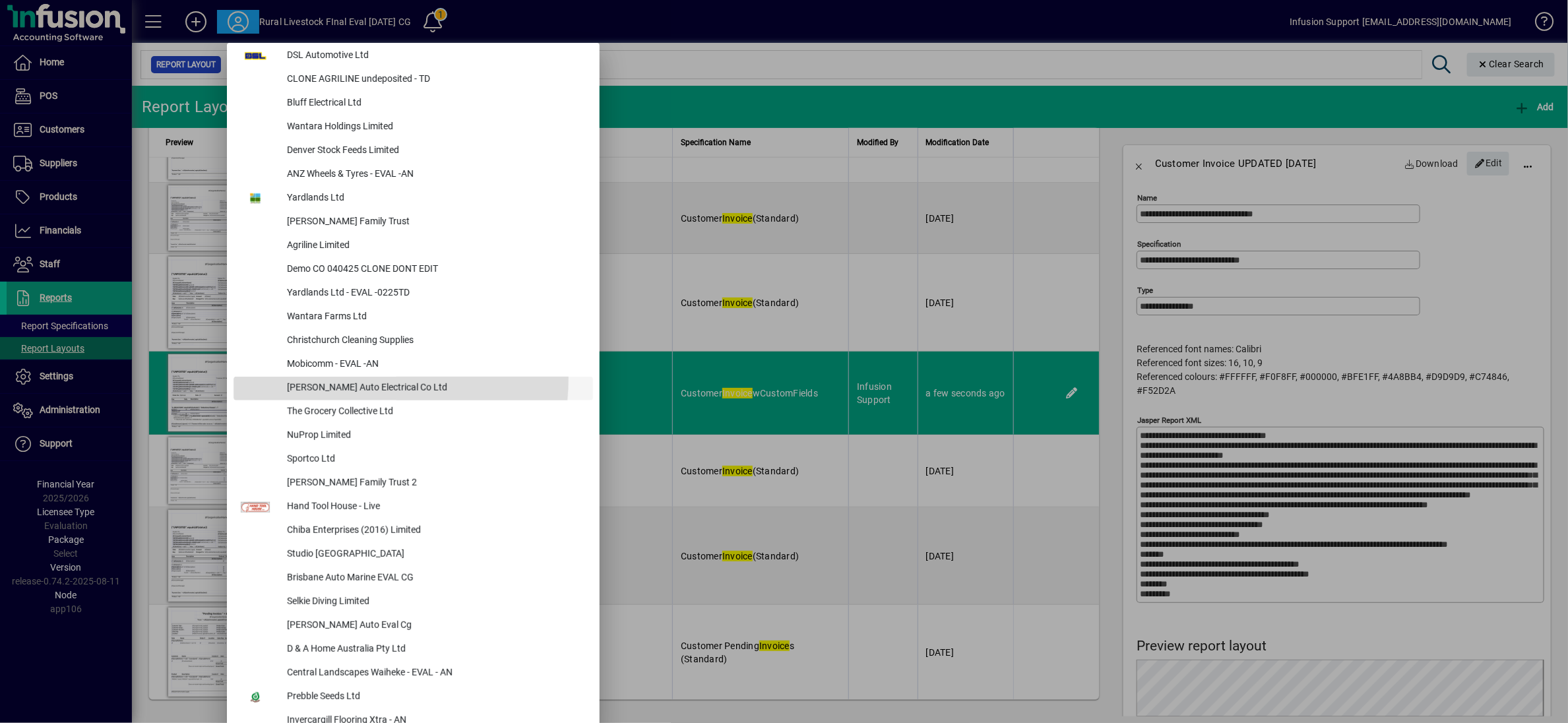
click at [315, 377] on div "[PERSON_NAME] Auto Electrical Co Ltd" at bounding box center [434, 389] width 317 height 24
